Goal: Find specific page/section: Find specific page/section

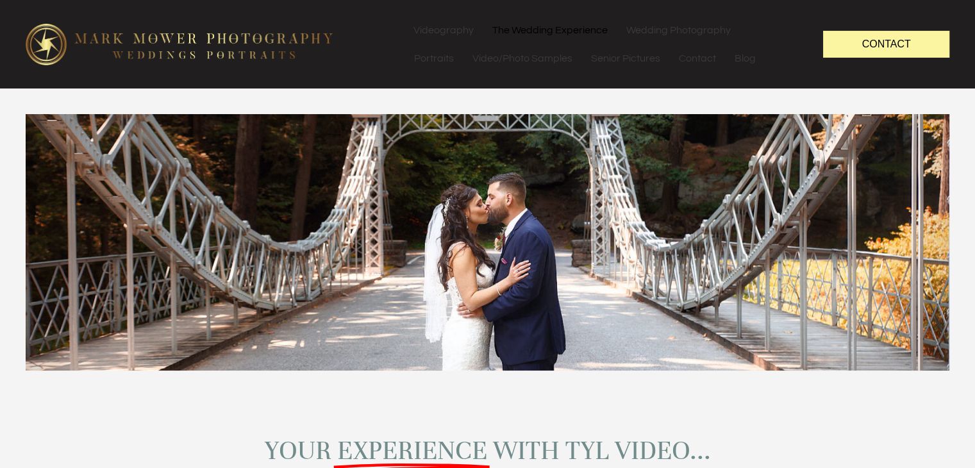
click at [554, 32] on link "The Wedding Experience" at bounding box center [549, 30] width 133 height 28
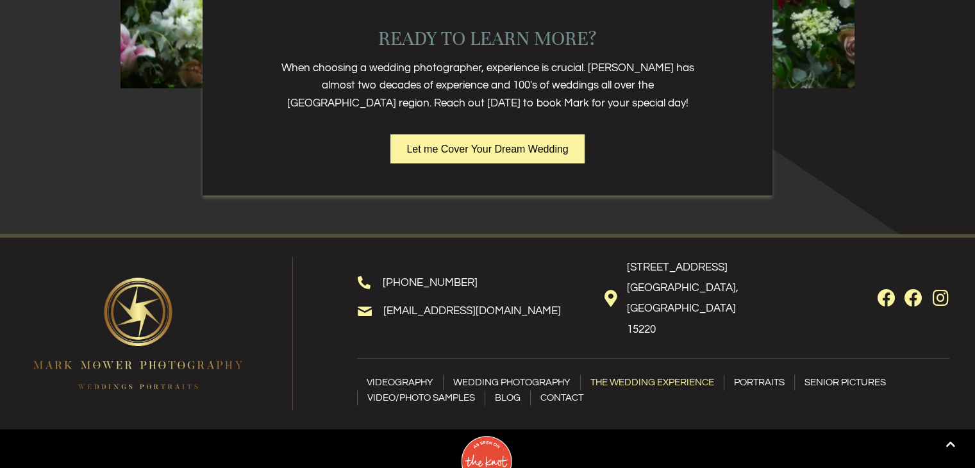
scroll to position [3075, 0]
click at [508, 374] on link "Wedding Photography" at bounding box center [512, 381] width 137 height 15
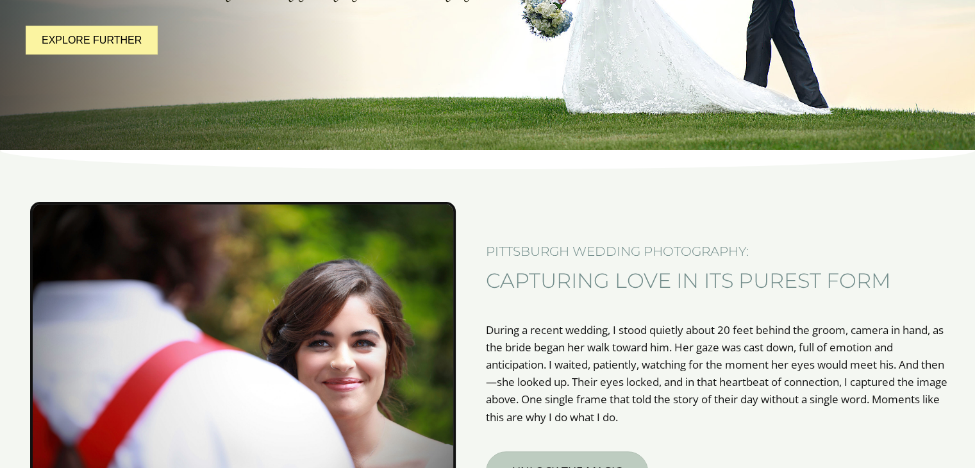
scroll to position [332, 0]
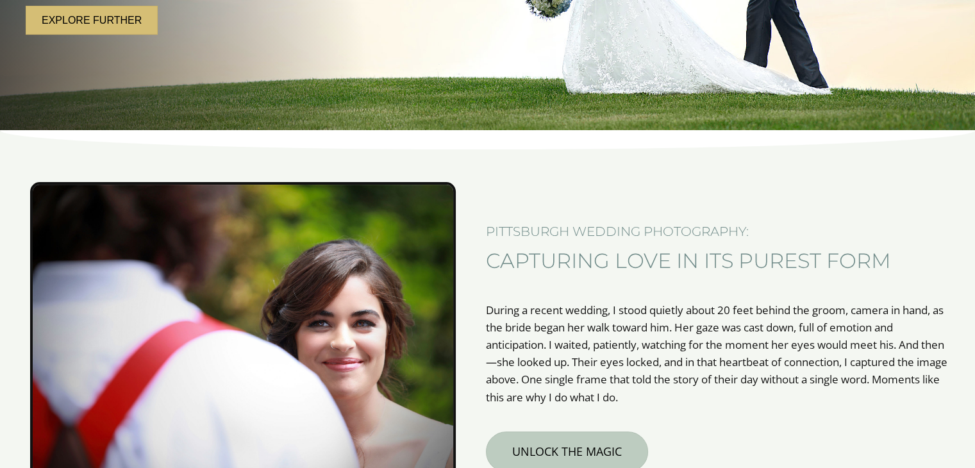
click at [113, 30] on link "Explore further" at bounding box center [92, 20] width 132 height 29
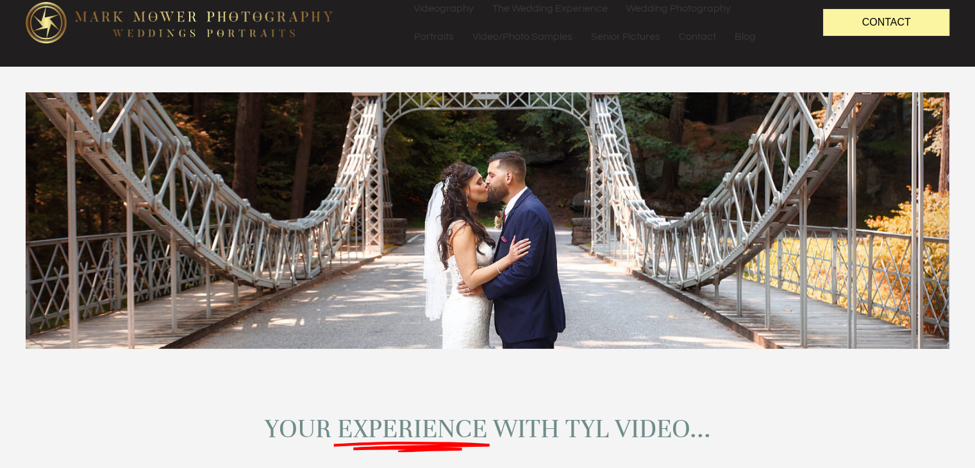
scroll to position [24, 0]
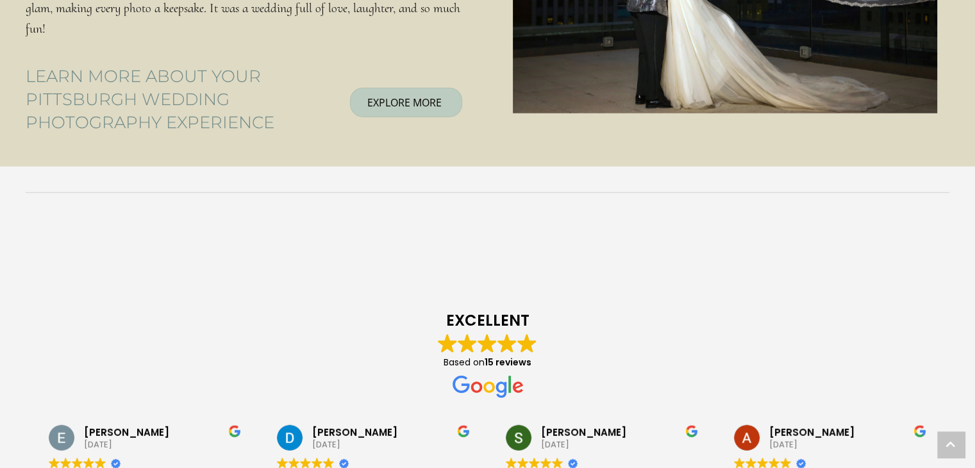
scroll to position [2825, 0]
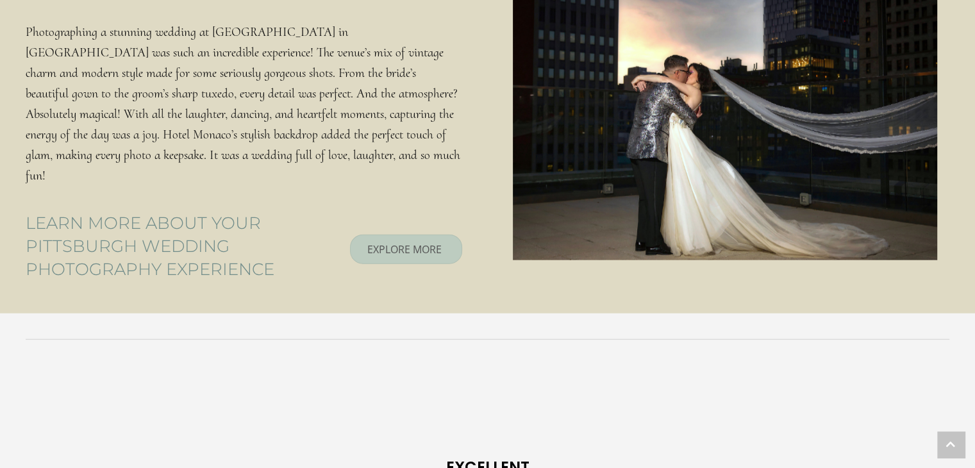
click at [390, 242] on span "EXPLORE MORE" at bounding box center [404, 249] width 74 height 14
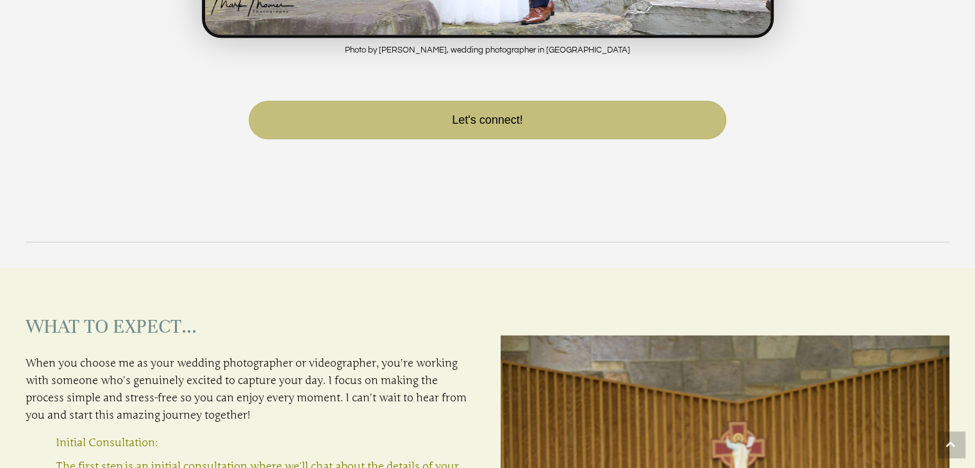
scroll to position [1083, 0]
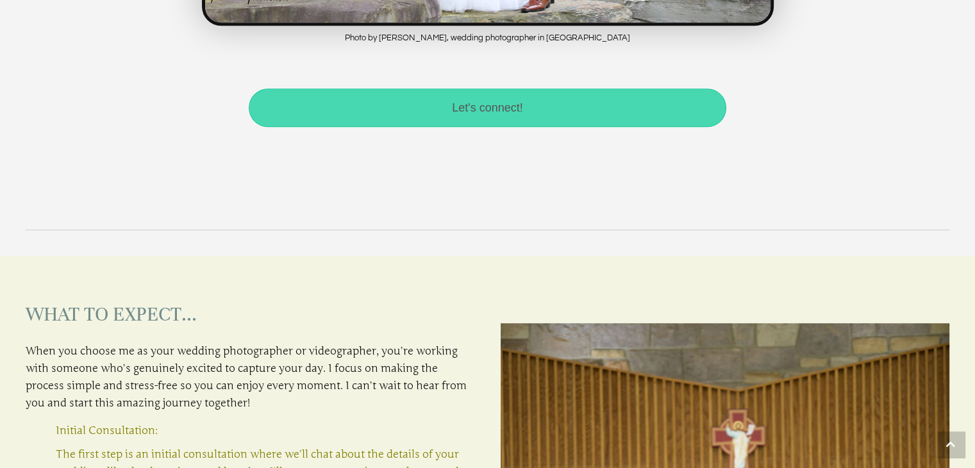
click at [386, 115] on link "Let's connect!" at bounding box center [488, 107] width 478 height 38
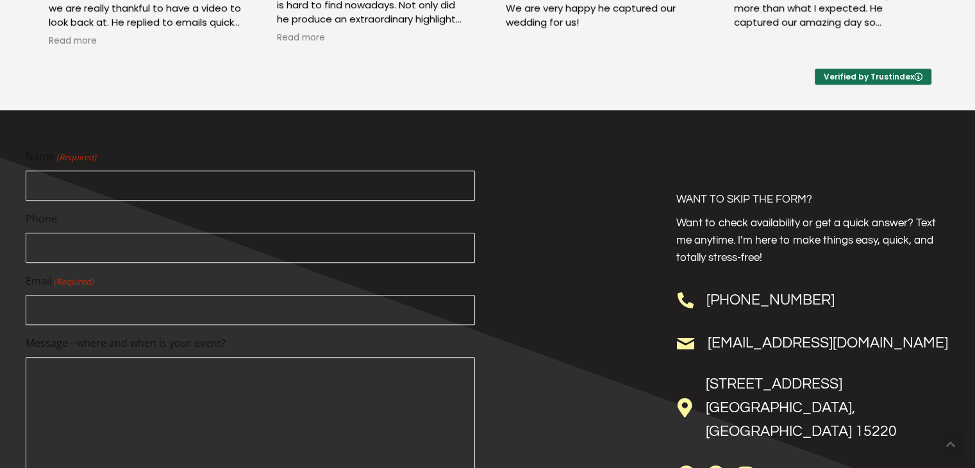
scroll to position [682, 0]
